Goal: Task Accomplishment & Management: Manage account settings

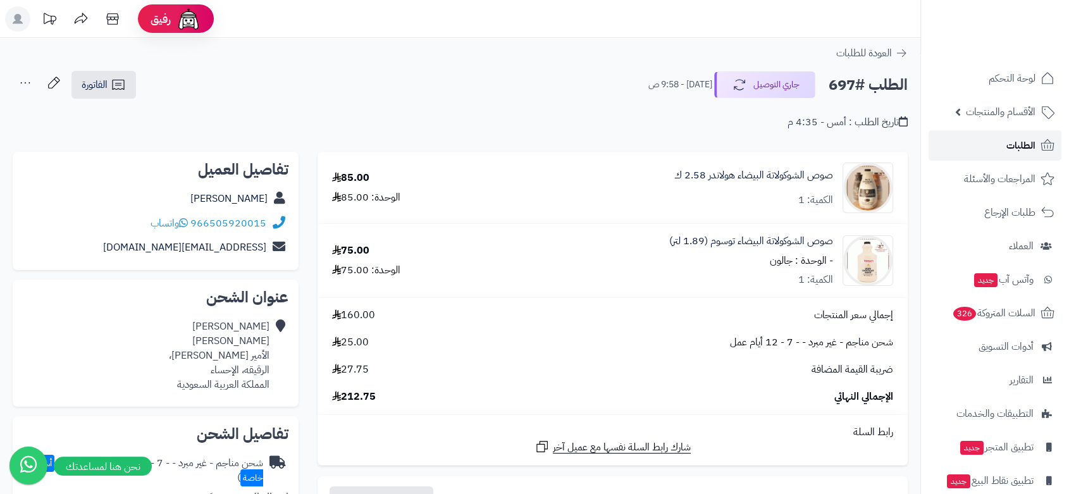
click at [1032, 147] on span "الطلبات" at bounding box center [1020, 146] width 29 height 18
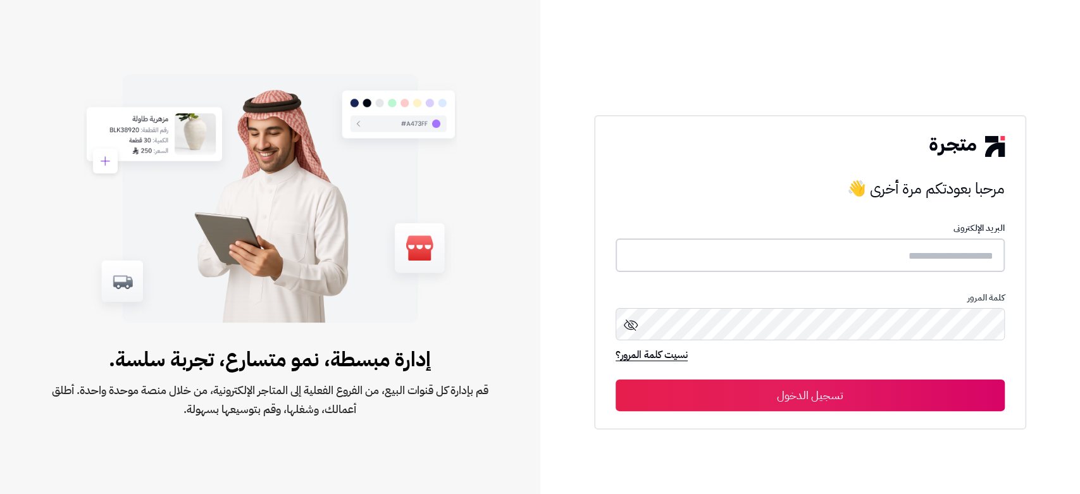
type input "**********"
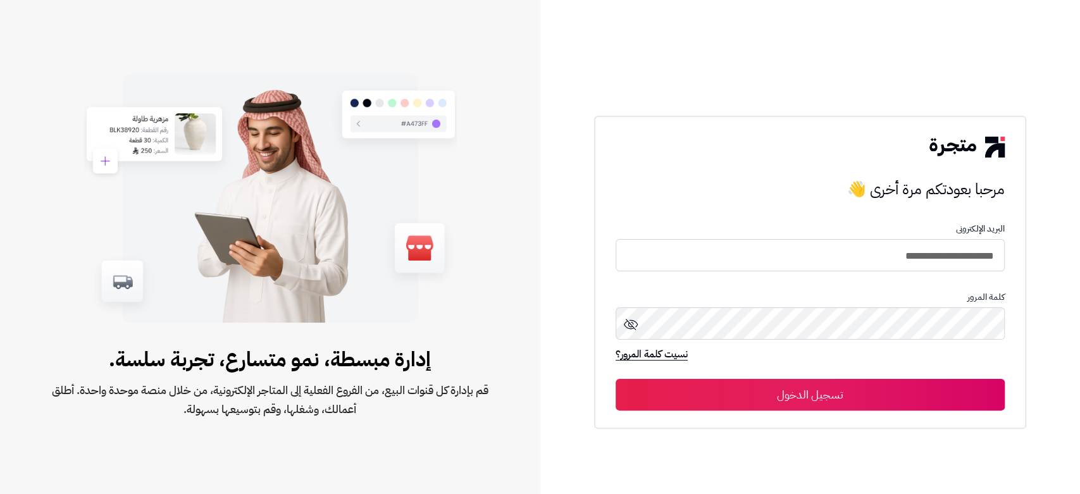
click at [808, 404] on button "تسجيل الدخول" at bounding box center [809, 395] width 389 height 32
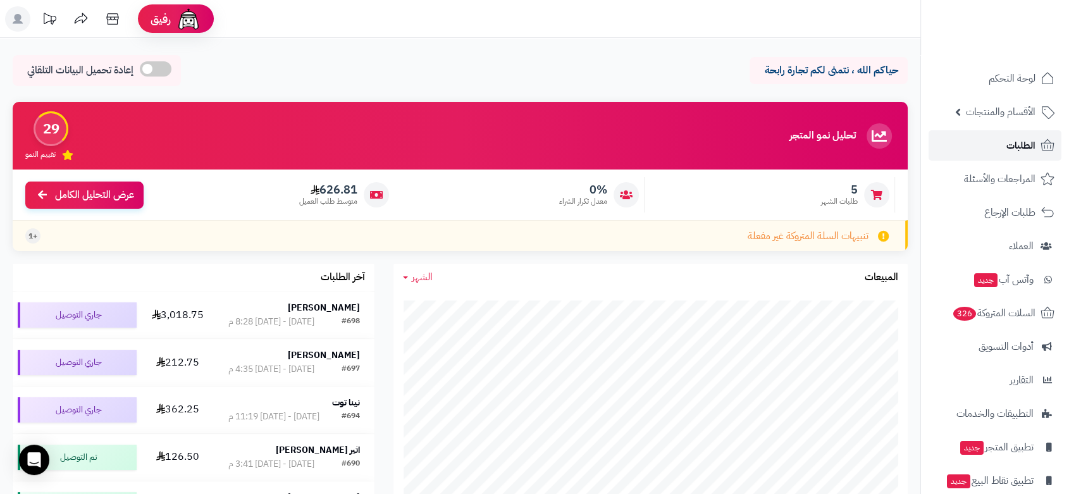
click at [1046, 139] on icon at bounding box center [1047, 145] width 15 height 15
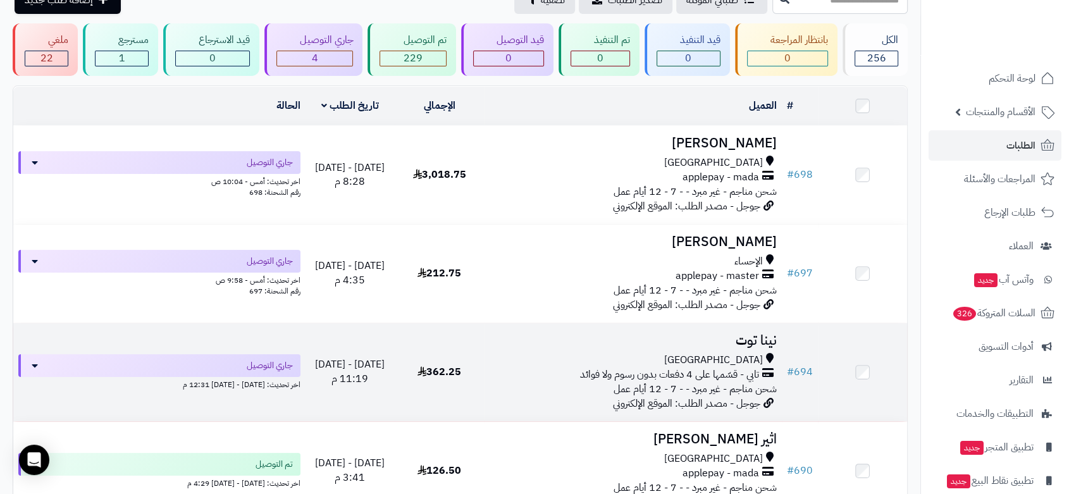
scroll to position [70, 0]
click at [650, 358] on div "جدة" at bounding box center [633, 359] width 288 height 15
